Goal: Transaction & Acquisition: Obtain resource

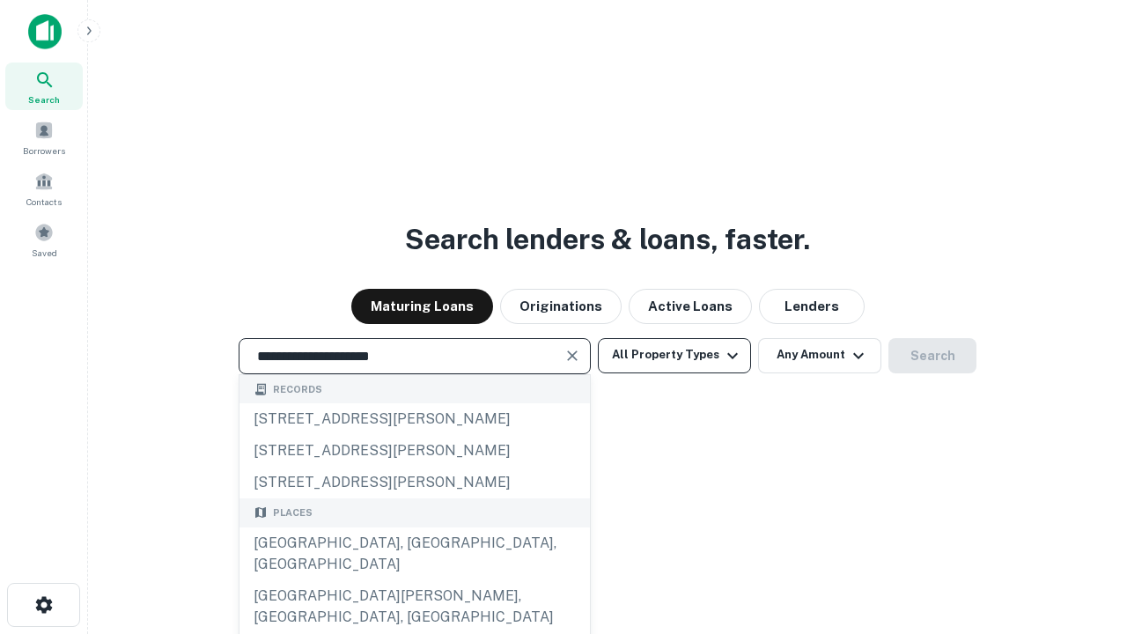
click at [414, 580] on div "[GEOGRAPHIC_DATA], [GEOGRAPHIC_DATA], [GEOGRAPHIC_DATA]" at bounding box center [415, 554] width 351 height 53
type input "**********"
click at [675, 355] on button "All Property Types" at bounding box center [674, 355] width 153 height 35
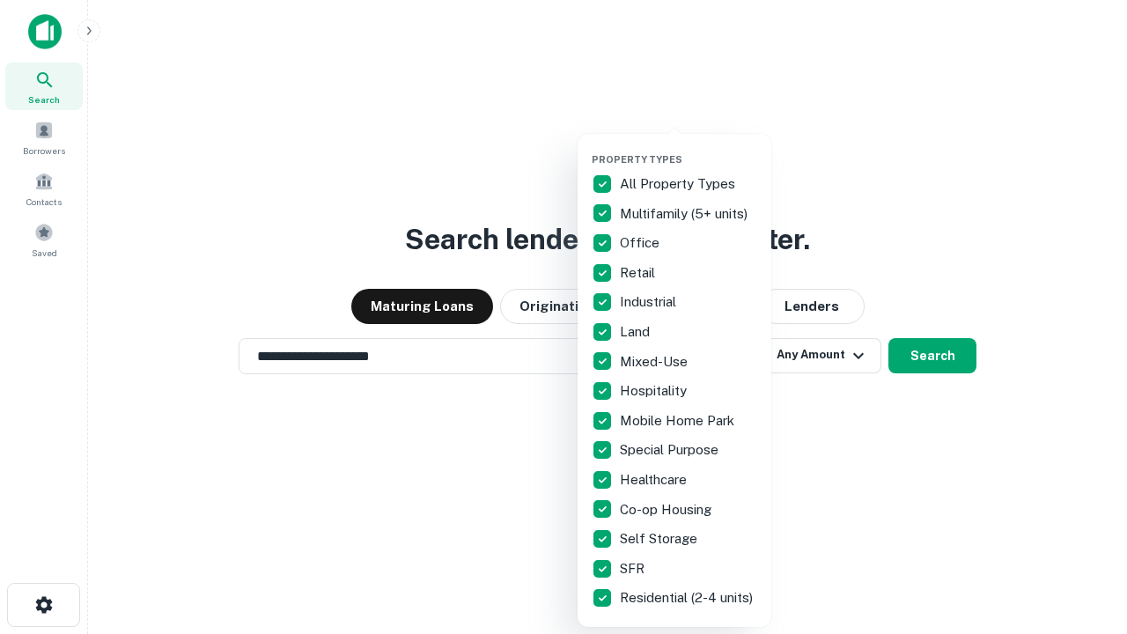
click at [689, 148] on button "button" at bounding box center [689, 148] width 194 height 1
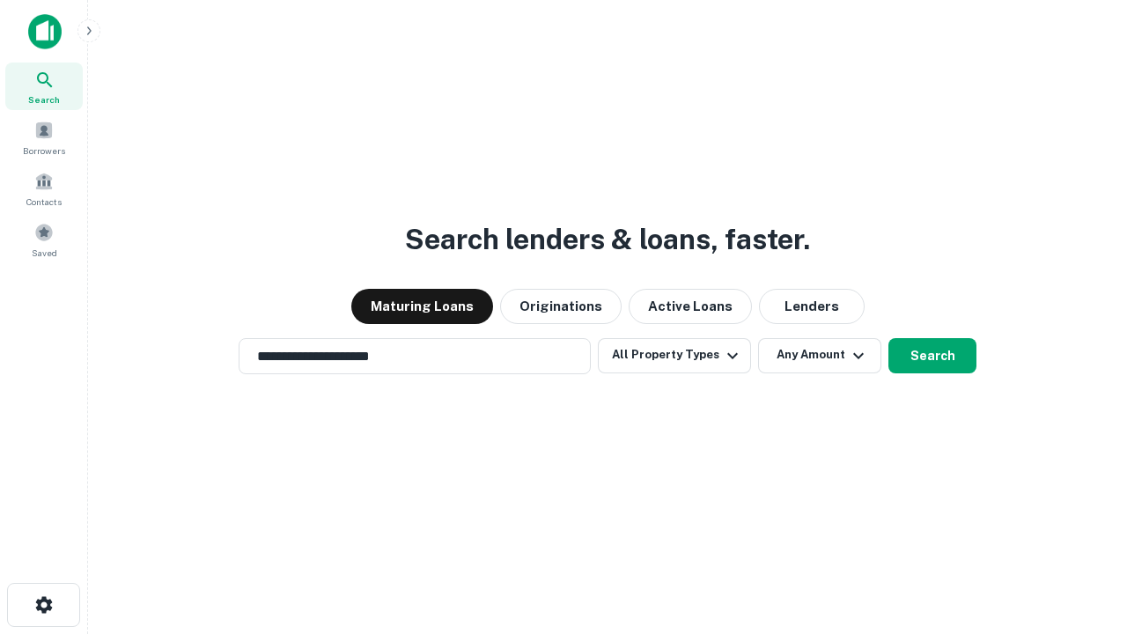
scroll to position [27, 0]
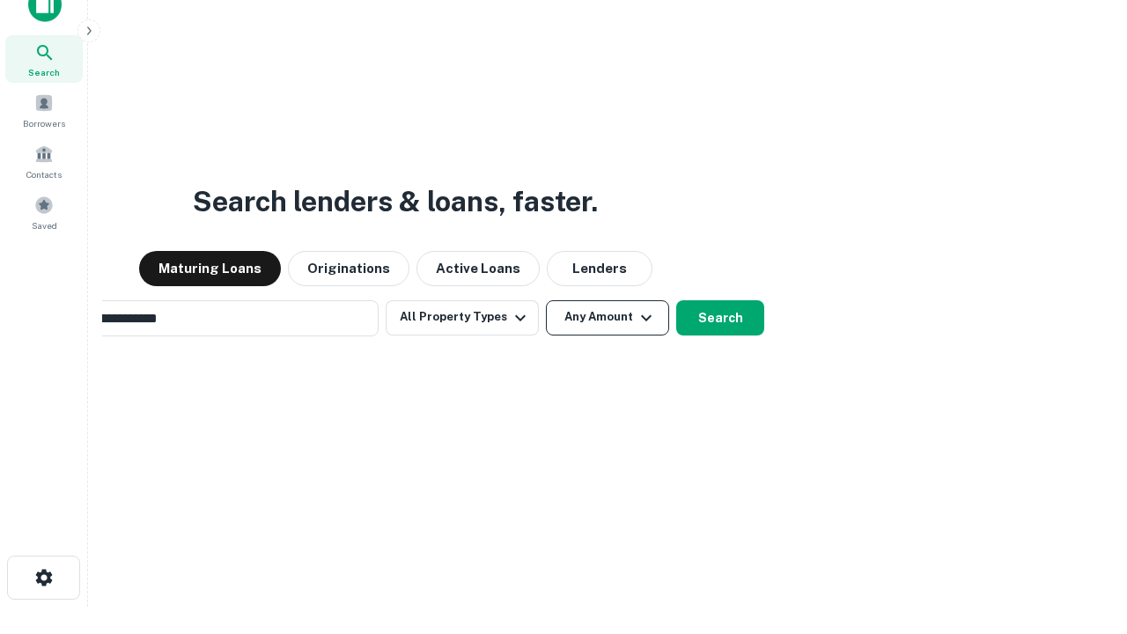
click at [546, 300] on button "Any Amount" at bounding box center [607, 317] width 123 height 35
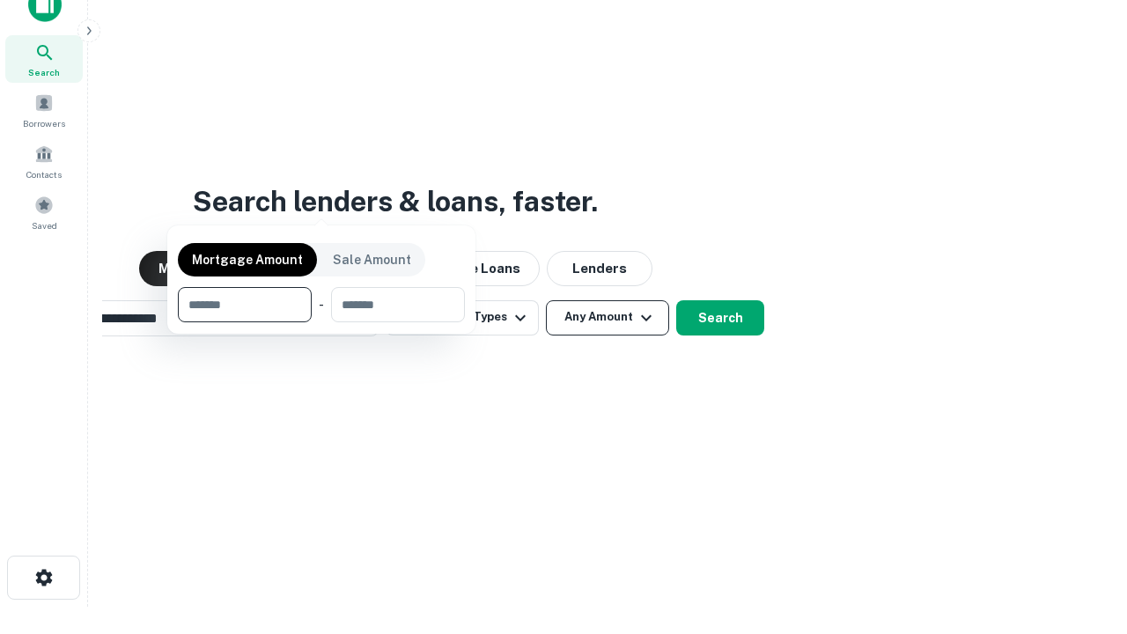
scroll to position [28, 0]
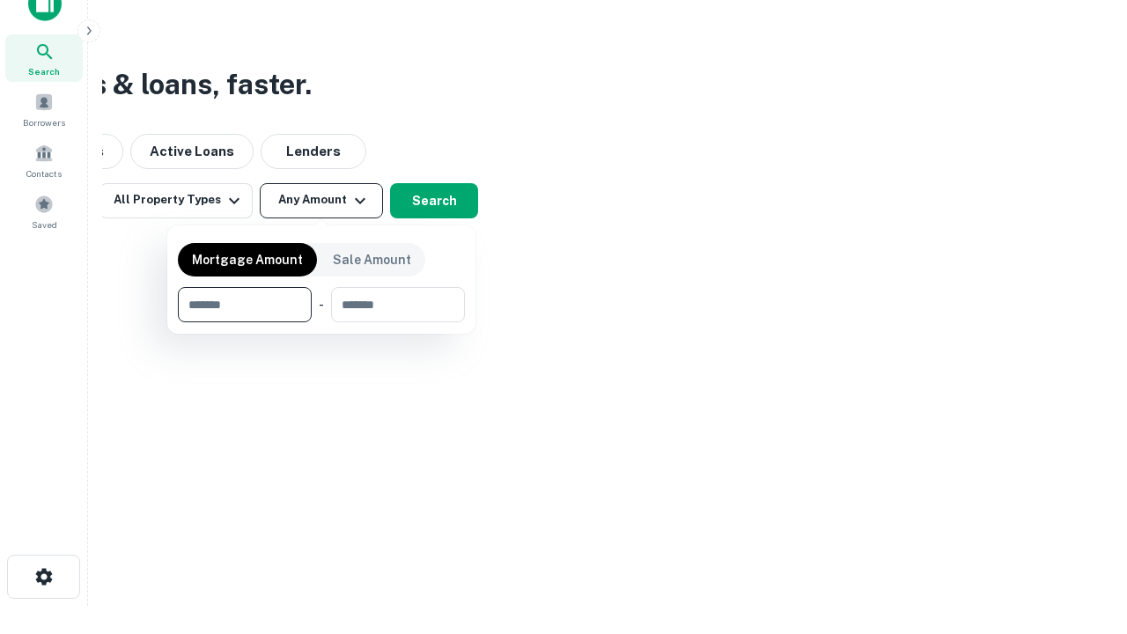
type input "*******"
click at [321, 322] on button "button" at bounding box center [321, 322] width 287 height 1
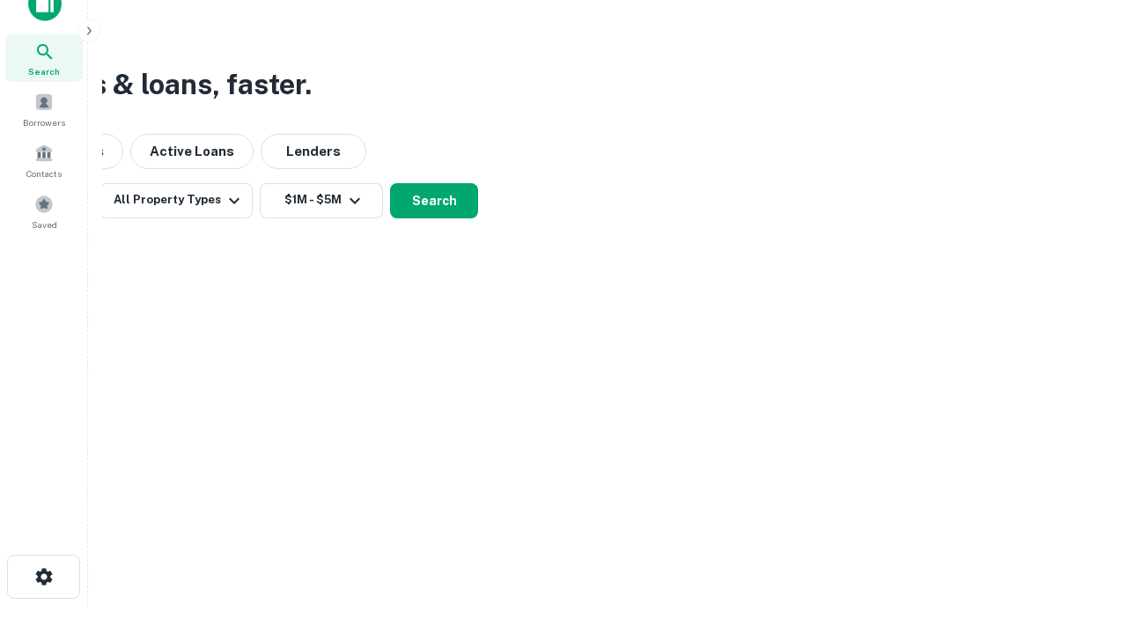
scroll to position [27, 0]
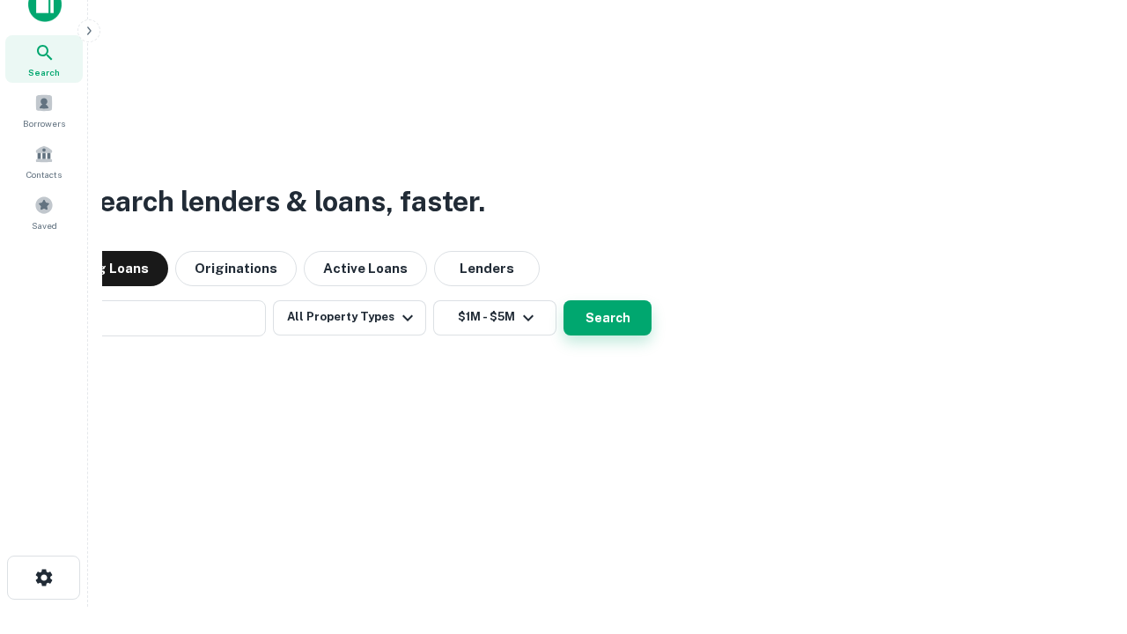
click at [564, 300] on button "Search" at bounding box center [608, 317] width 88 height 35
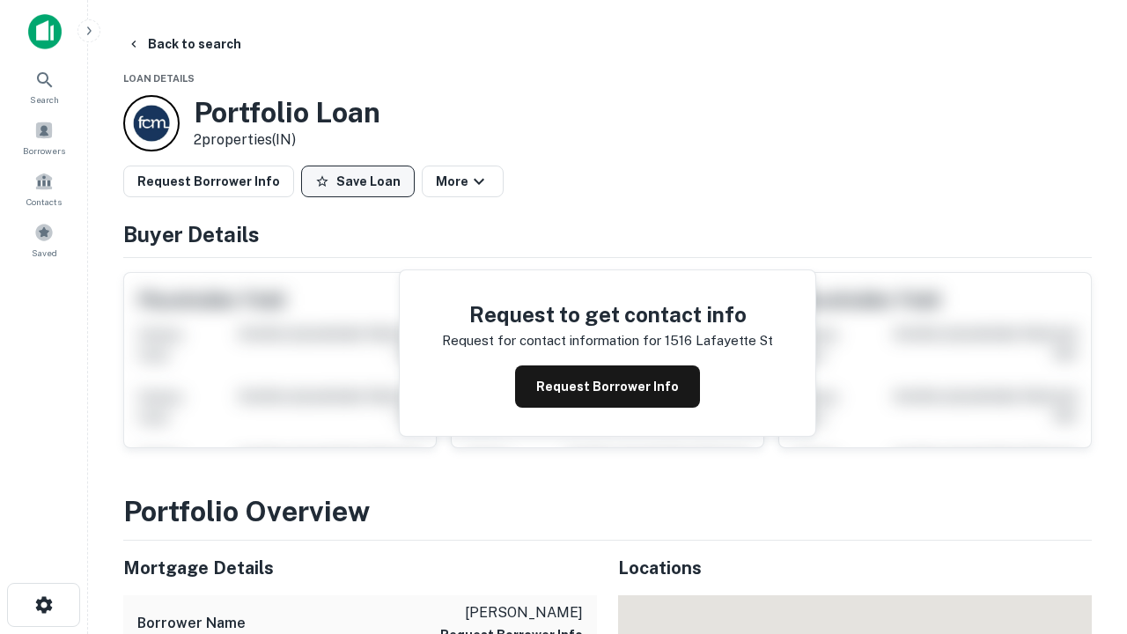
click at [358, 181] on button "Save Loan" at bounding box center [358, 182] width 114 height 32
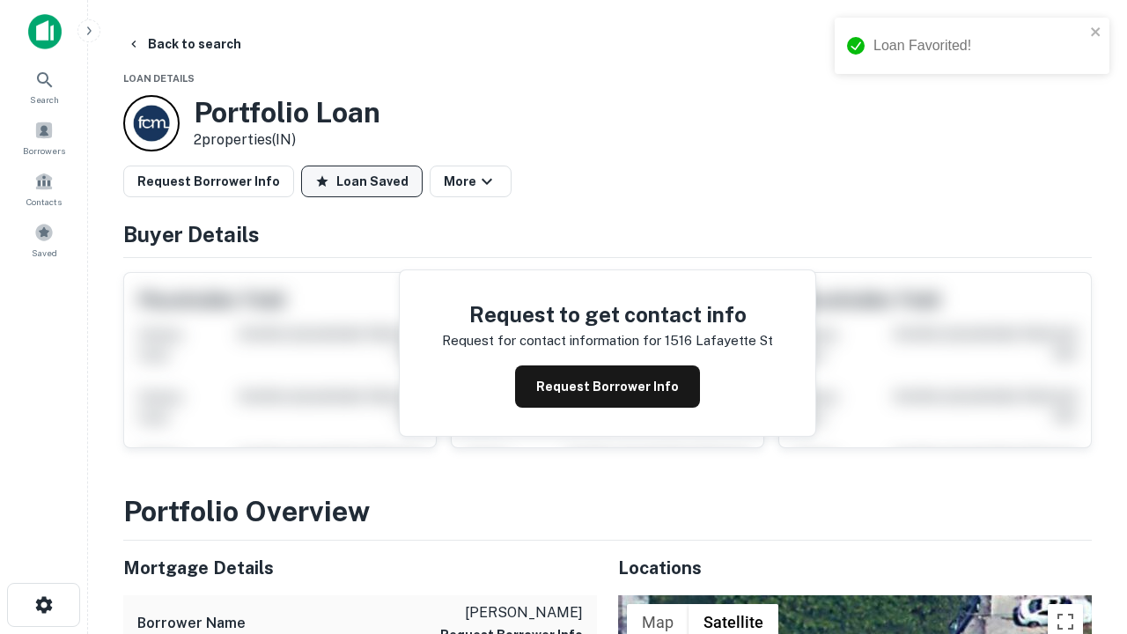
click at [362, 181] on button "Loan Saved" at bounding box center [362, 182] width 122 height 32
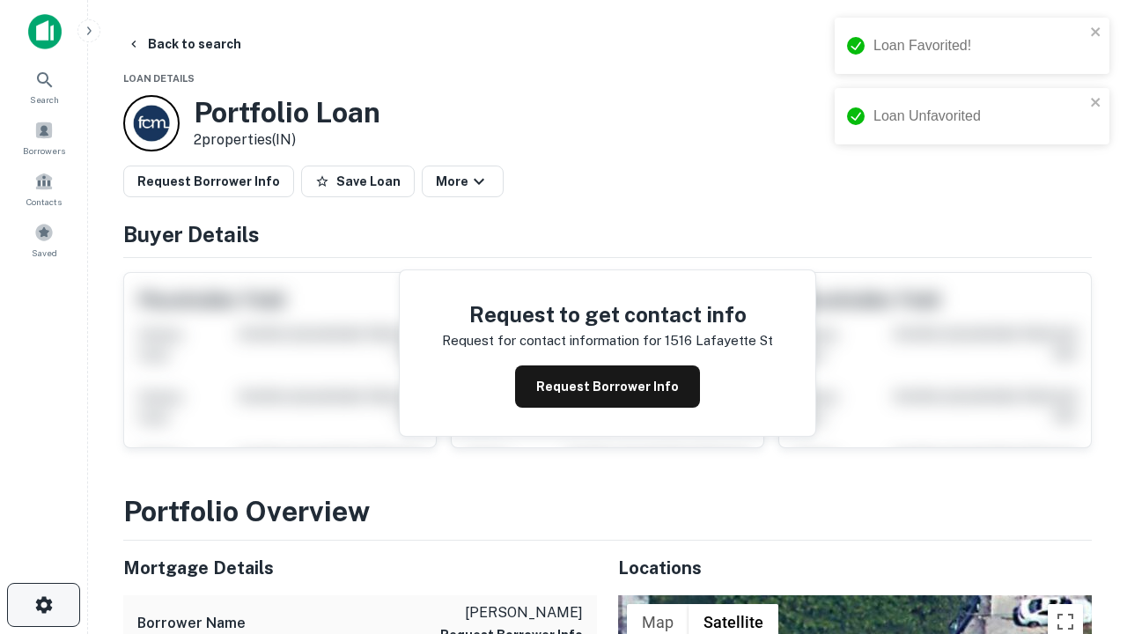
click at [43, 605] on icon "button" at bounding box center [43, 605] width 21 height 21
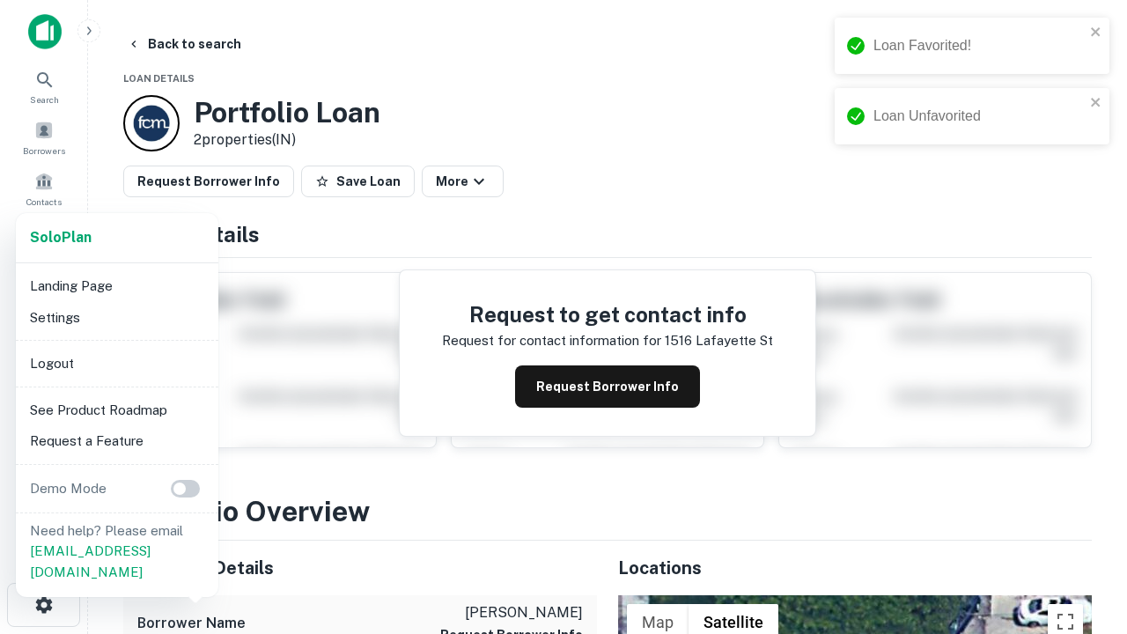
click at [116, 363] on li "Logout" at bounding box center [117, 364] width 188 height 32
